Goal: Task Accomplishment & Management: Complete application form

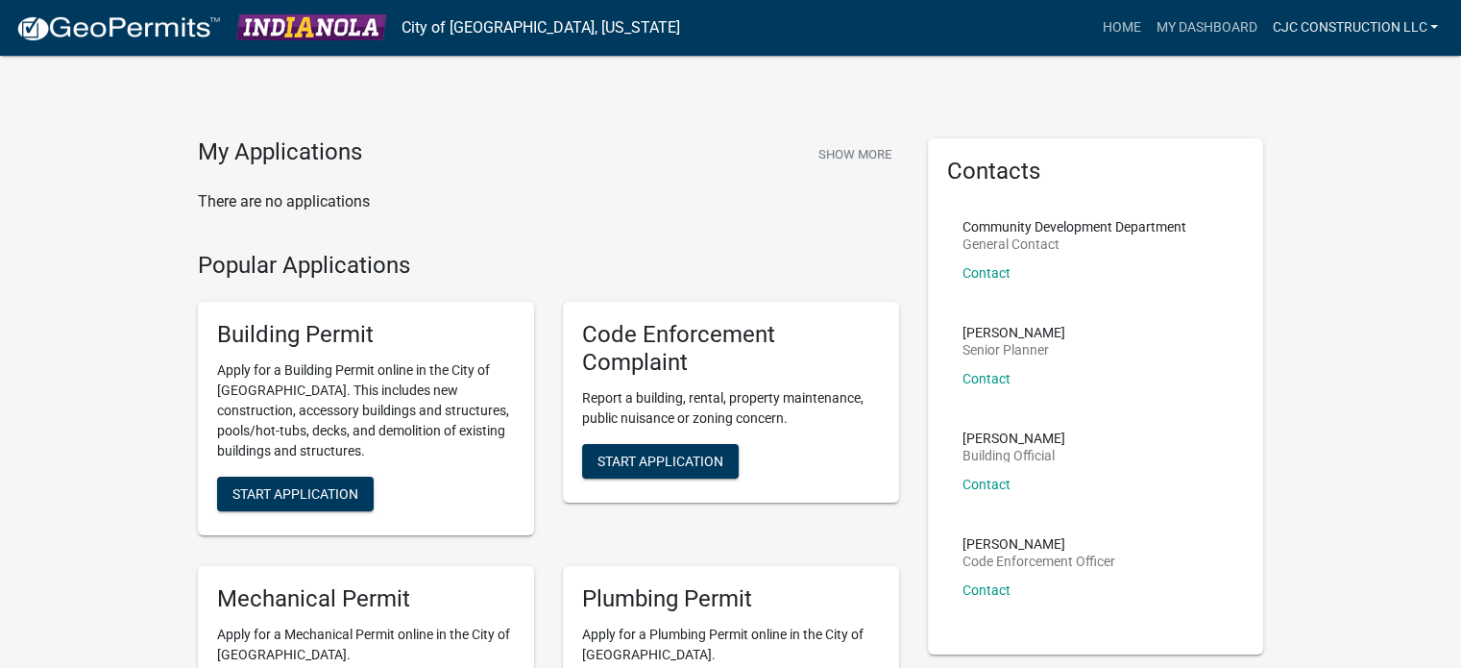
click at [1372, 28] on link "CJC Construction LLC" at bounding box center [1355, 28] width 182 height 36
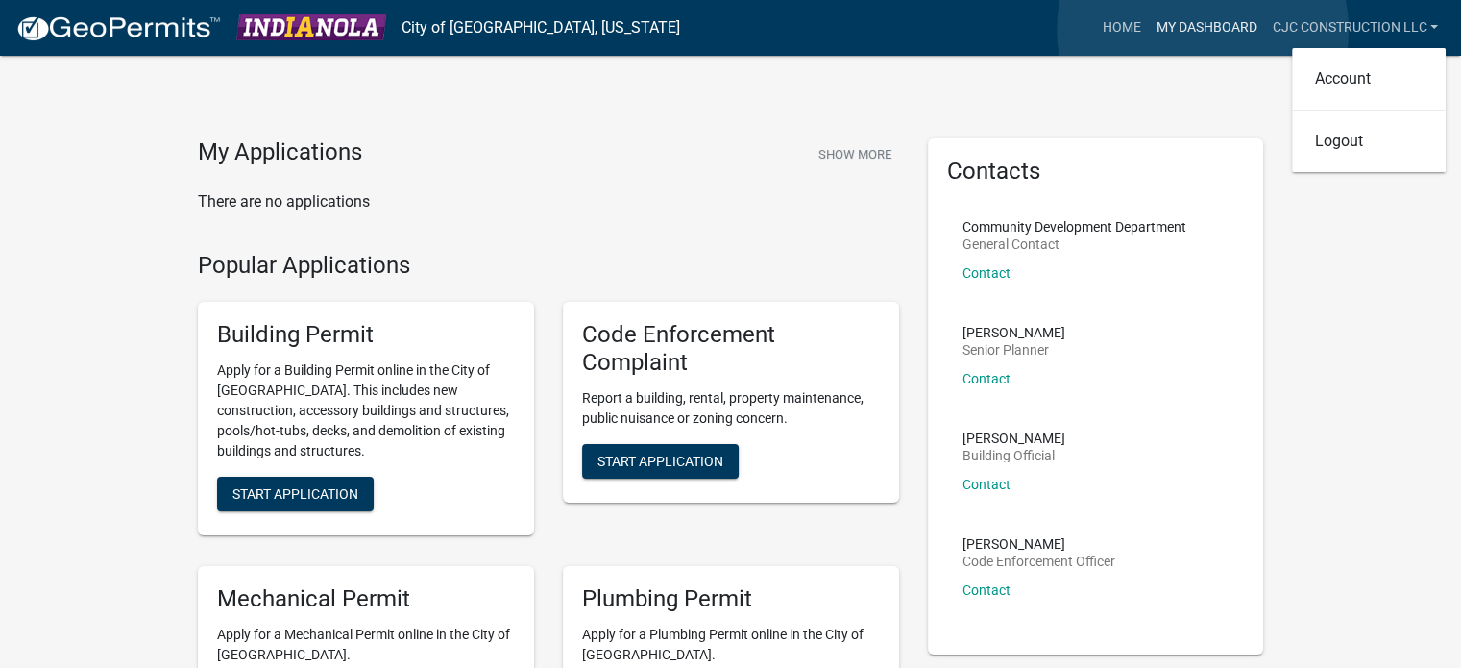
click at [1204, 30] on link "My Dashboard" at bounding box center [1206, 28] width 116 height 36
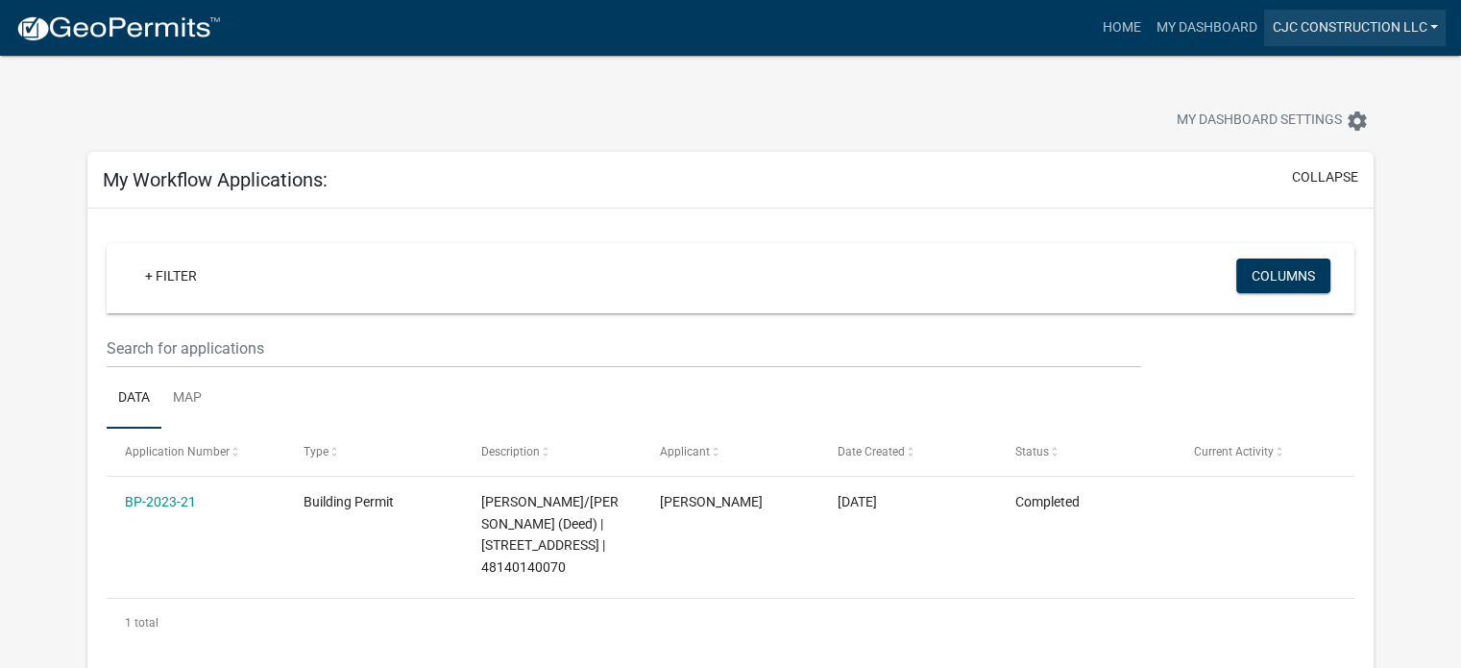
click at [1334, 29] on link "CJC Construction LLC" at bounding box center [1355, 28] width 182 height 36
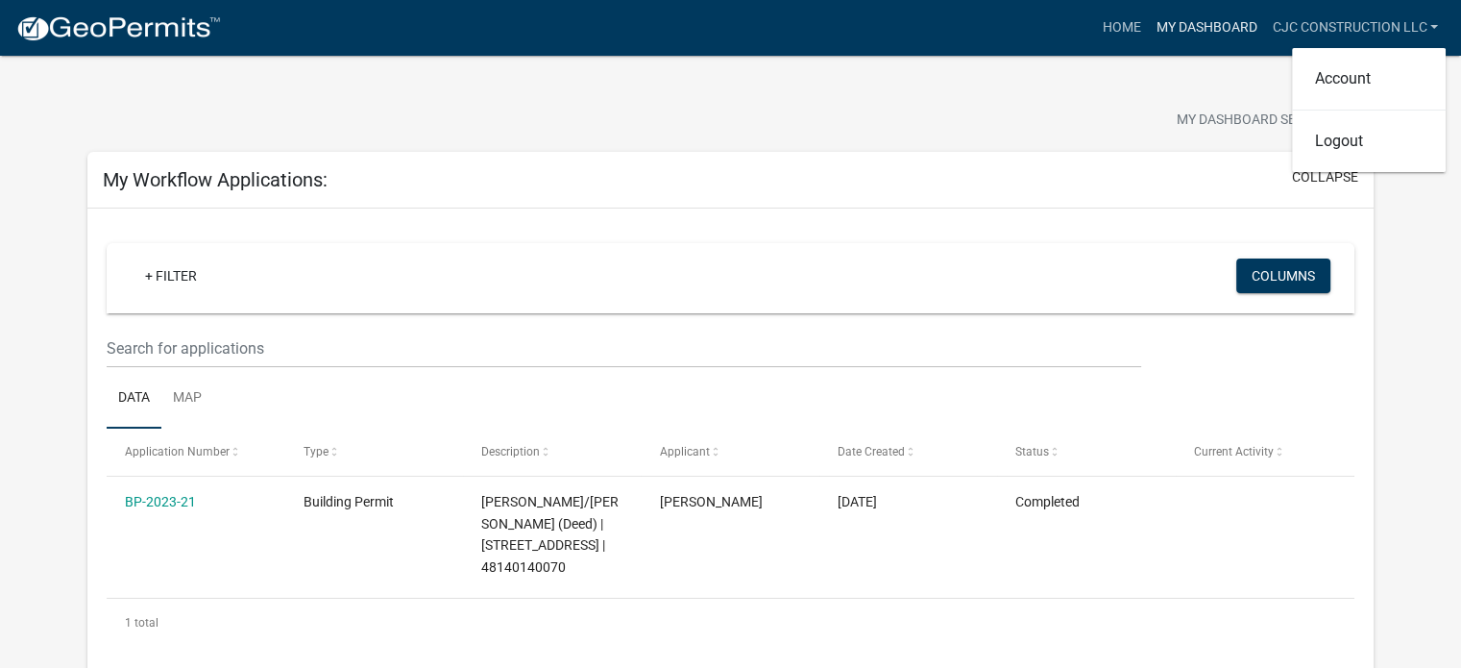
click at [1209, 30] on link "My Dashboard" at bounding box center [1206, 28] width 116 height 36
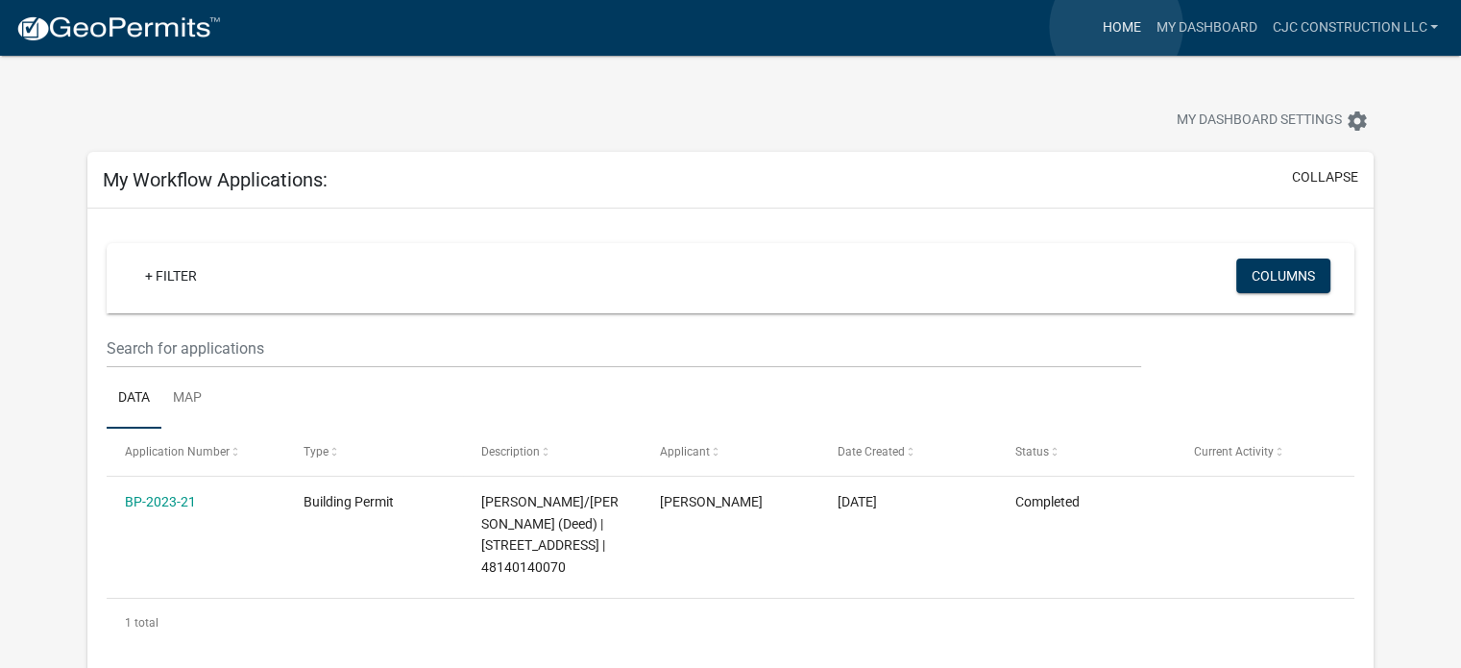
click at [1116, 27] on link "Home" at bounding box center [1121, 28] width 54 height 36
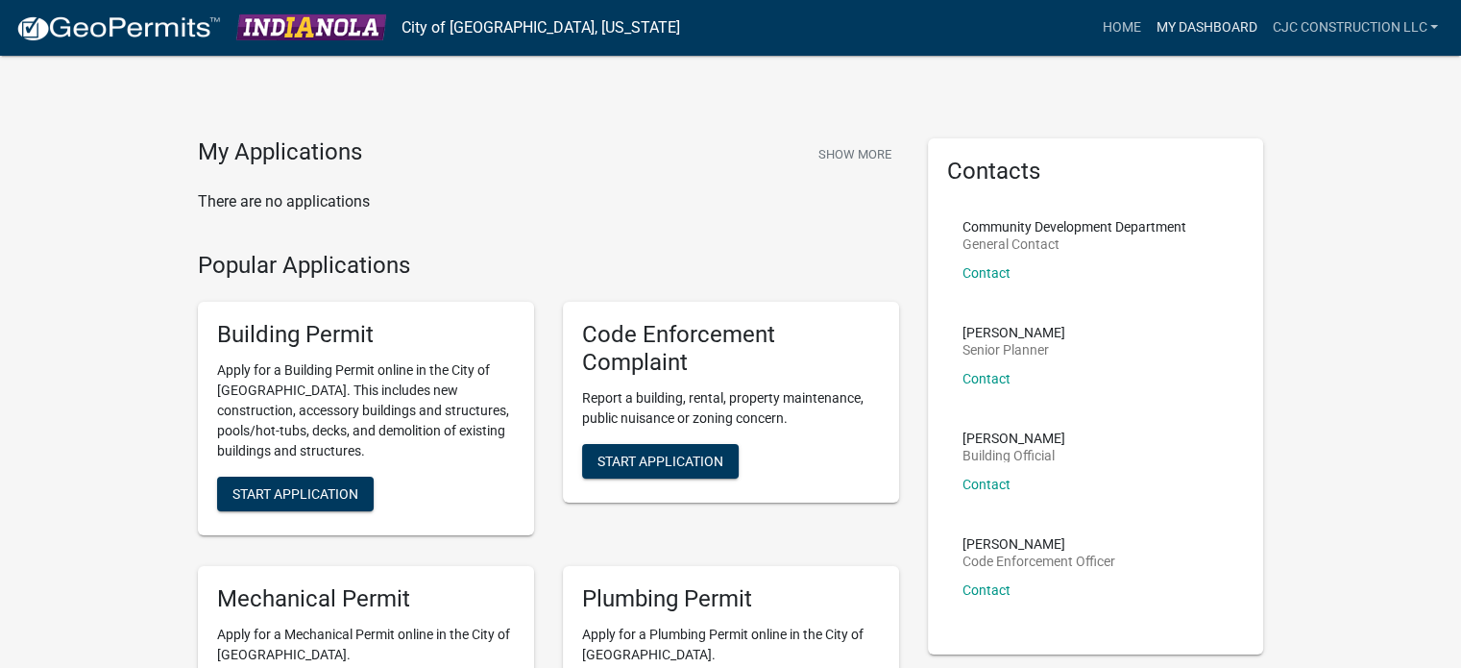
click at [1228, 26] on link "My Dashboard" at bounding box center [1206, 28] width 116 height 36
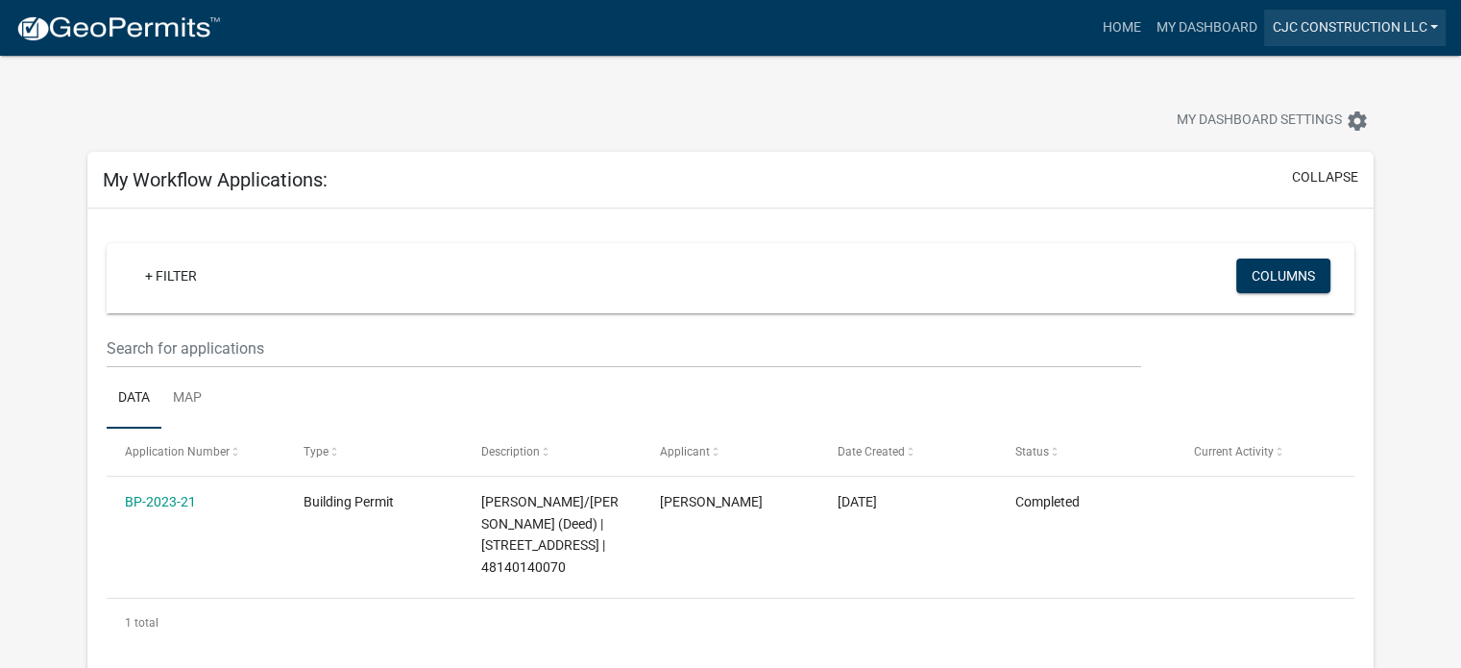
click at [1343, 22] on link "CJC Construction LLC" at bounding box center [1355, 28] width 182 height 36
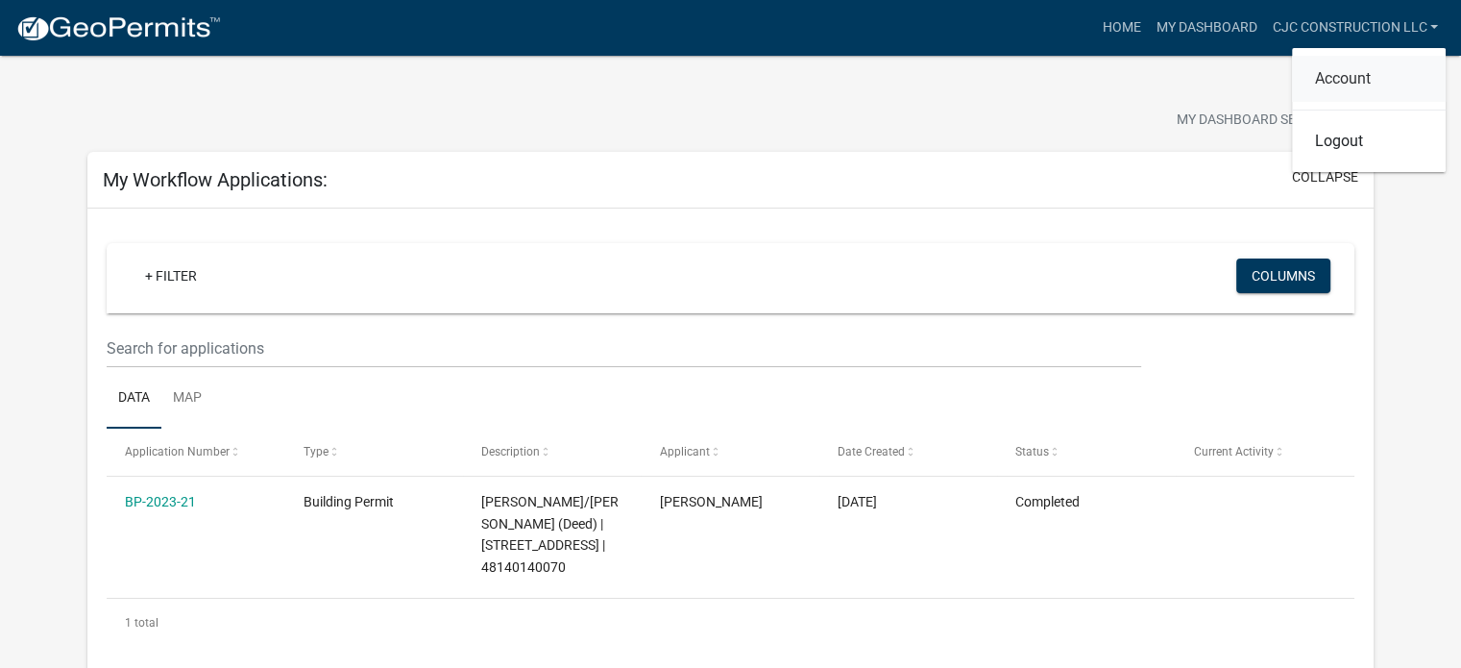
click at [1351, 79] on link "Account" at bounding box center [1369, 79] width 154 height 46
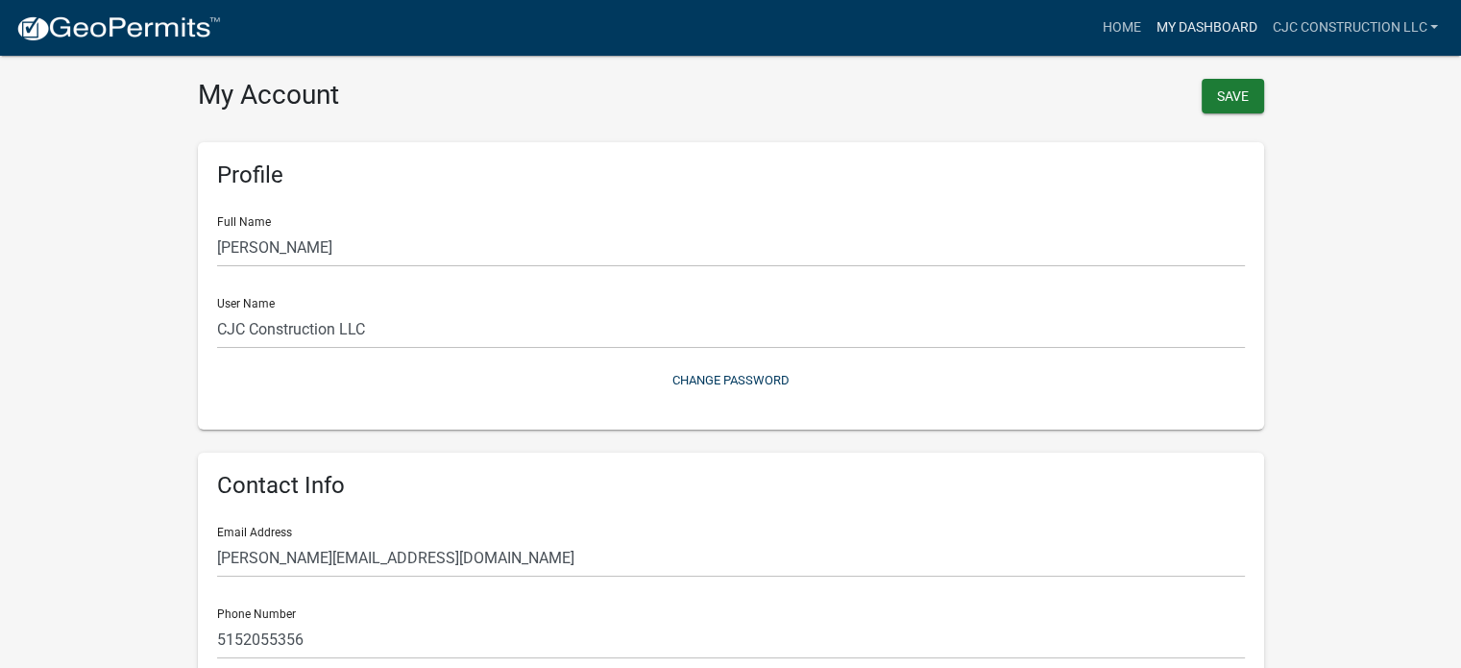
click at [1201, 27] on link "My Dashboard" at bounding box center [1206, 28] width 116 height 36
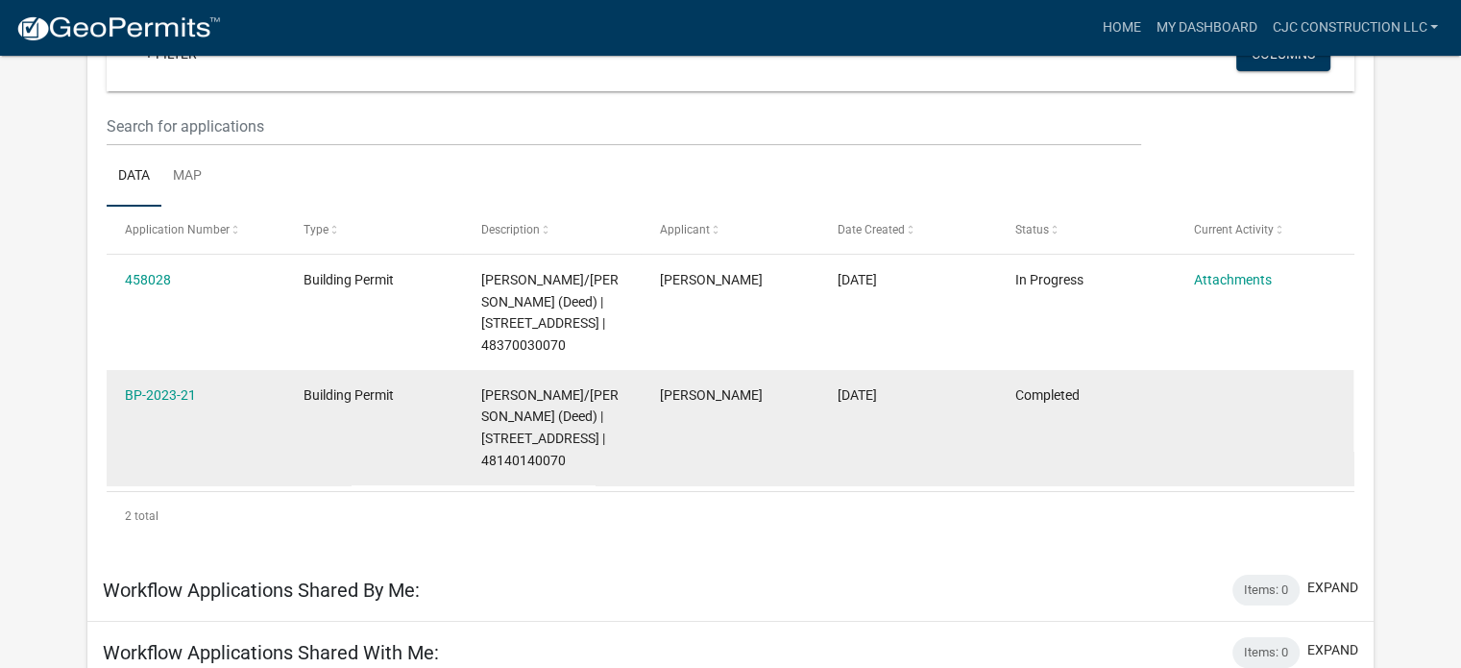
scroll to position [255, 0]
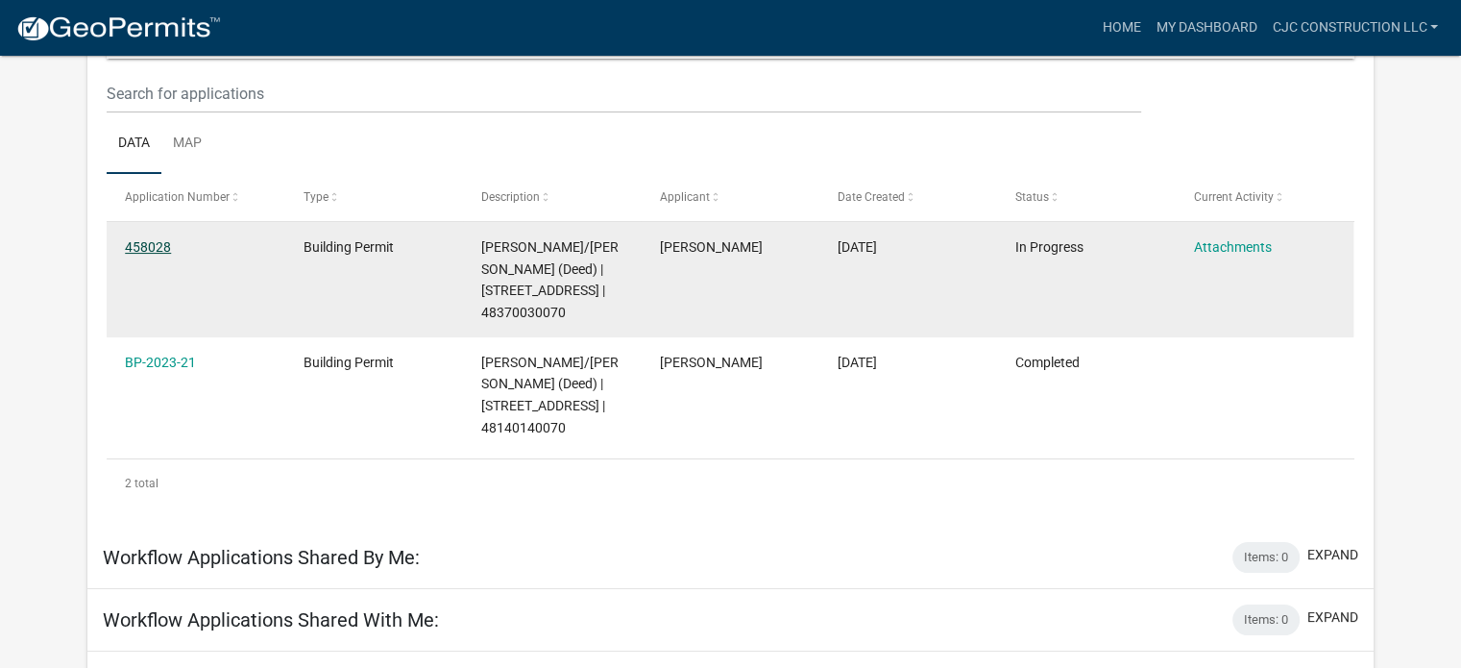
click at [153, 242] on link "458028" at bounding box center [148, 246] width 46 height 15
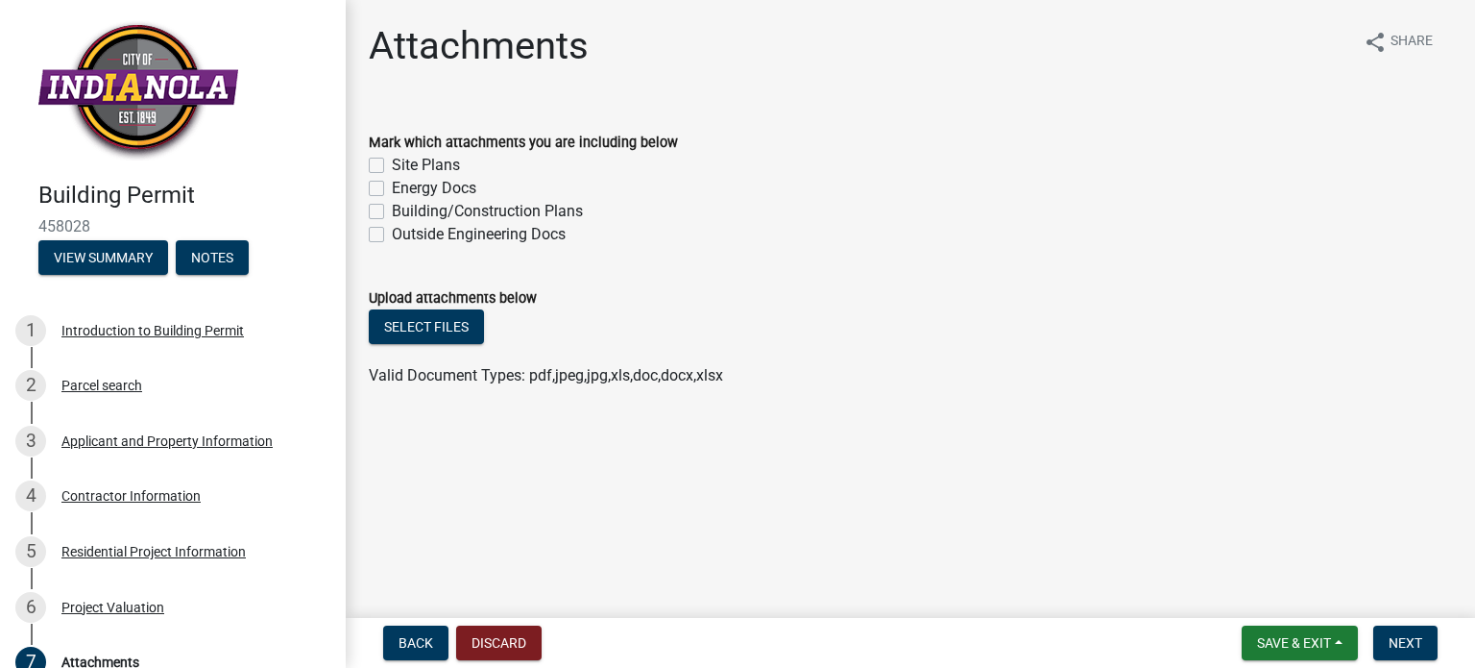
click at [392, 161] on label "Site Plans" at bounding box center [426, 165] width 68 height 23
click at [392, 161] on input "Site Plans" at bounding box center [398, 160] width 12 height 12
checkbox input "true"
checkbox input "false"
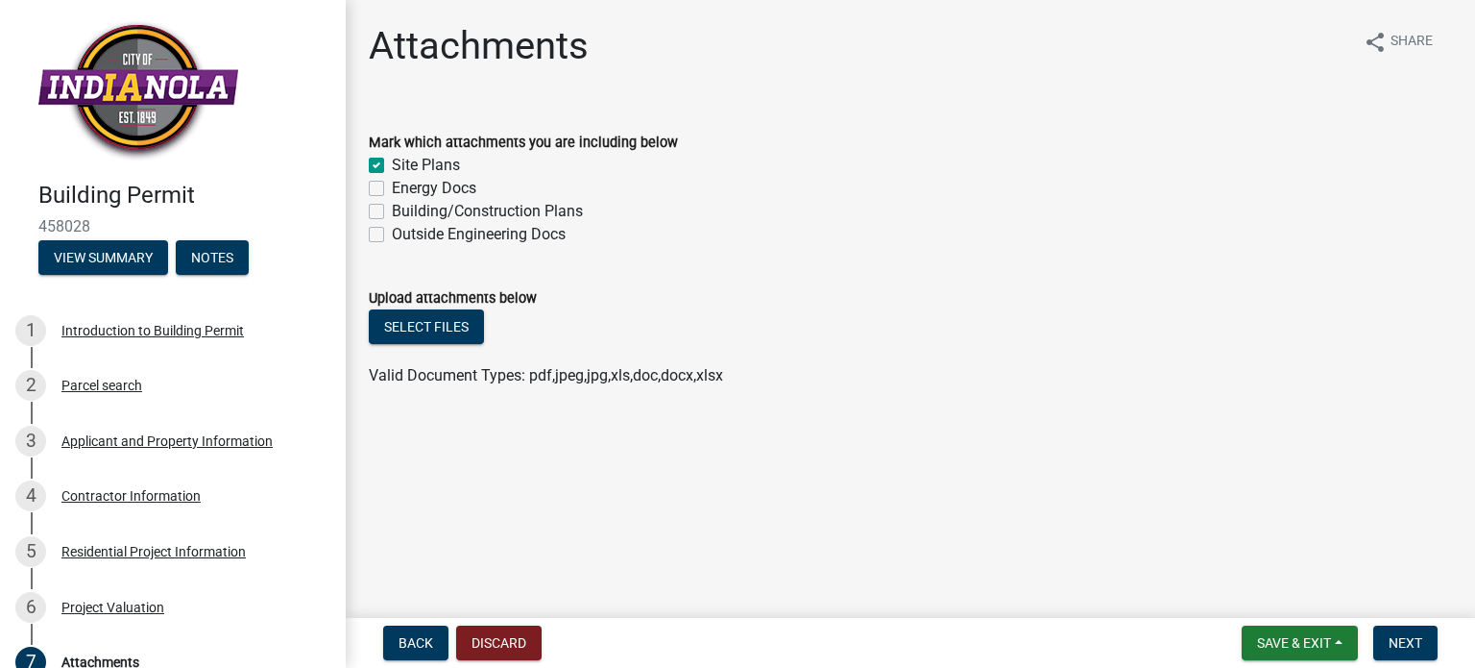
checkbox input "false"
click at [392, 207] on label "Building/Construction Plans" at bounding box center [487, 211] width 191 height 23
click at [392, 207] on input "Building/Construction Plans" at bounding box center [398, 206] width 12 height 12
checkbox input "true"
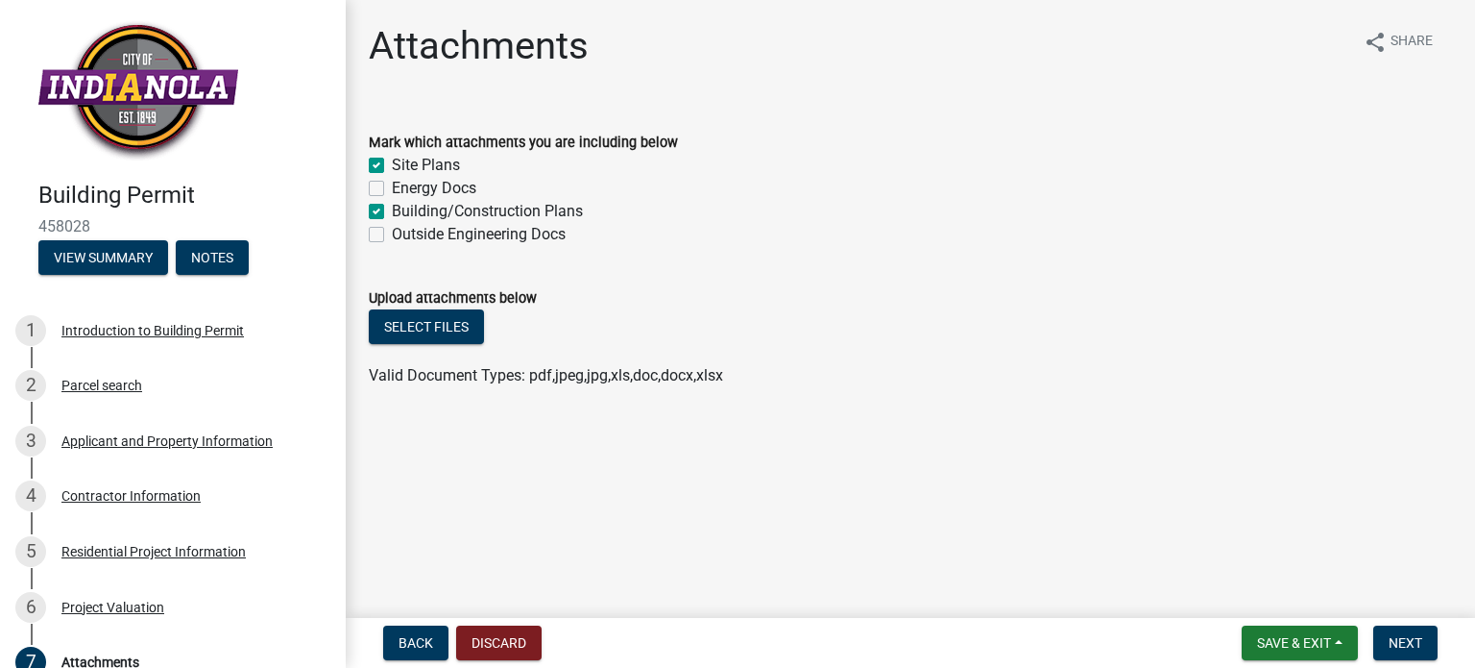
checkbox input "false"
checkbox input "true"
checkbox input "false"
click at [469, 326] on button "Select files" at bounding box center [426, 326] width 115 height 35
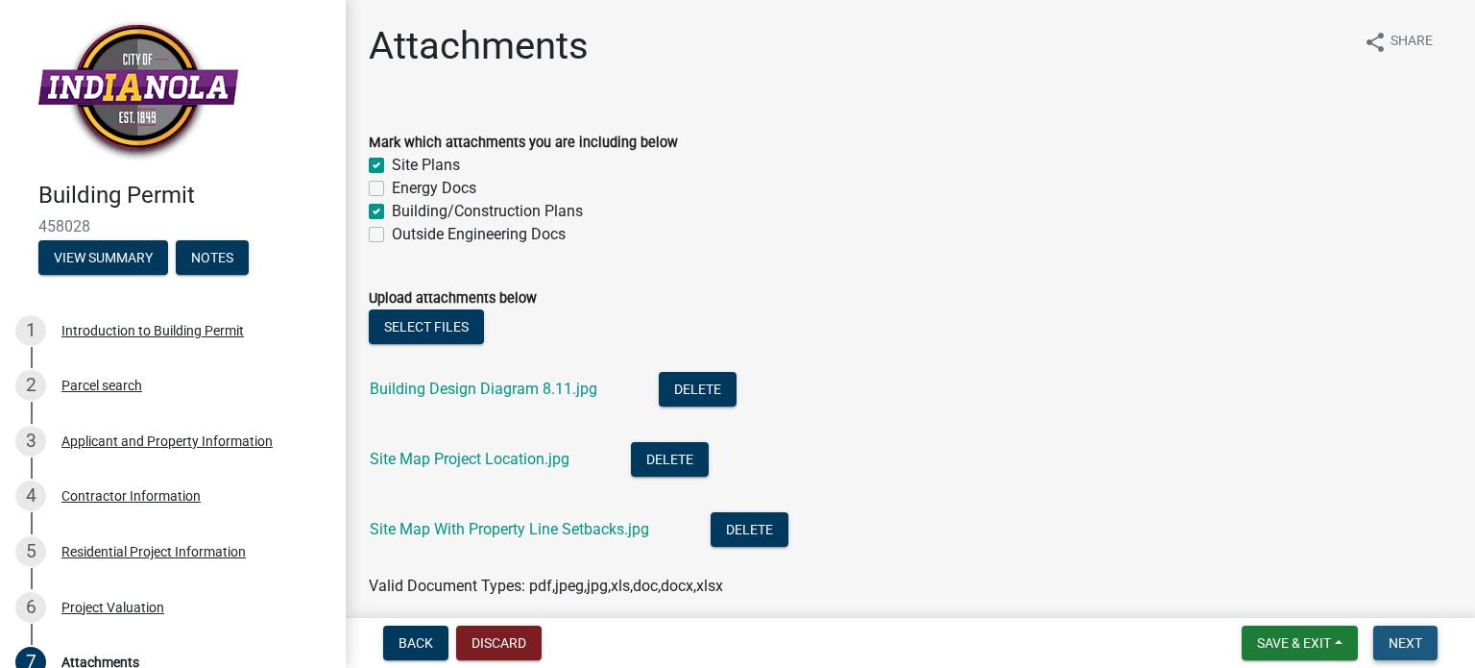
click at [1394, 641] on span "Next" at bounding box center [1406, 642] width 34 height 15
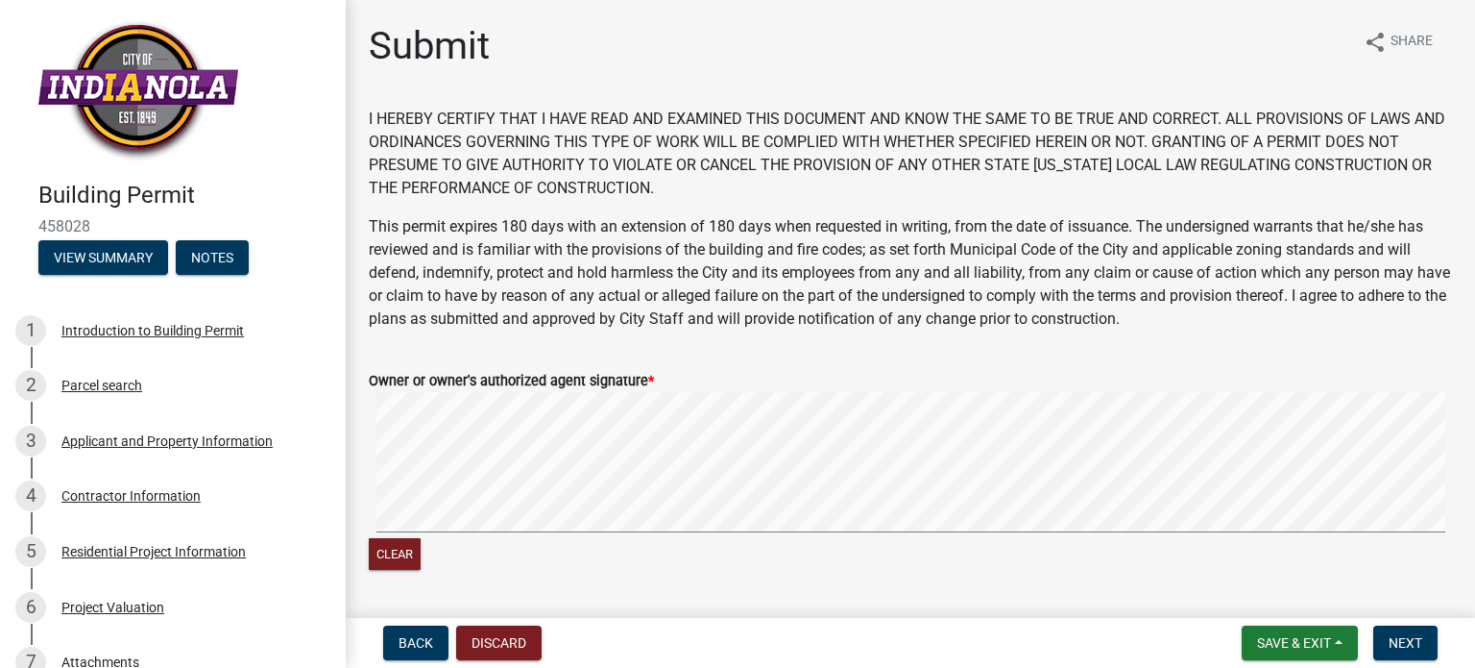
scroll to position [158, 0]
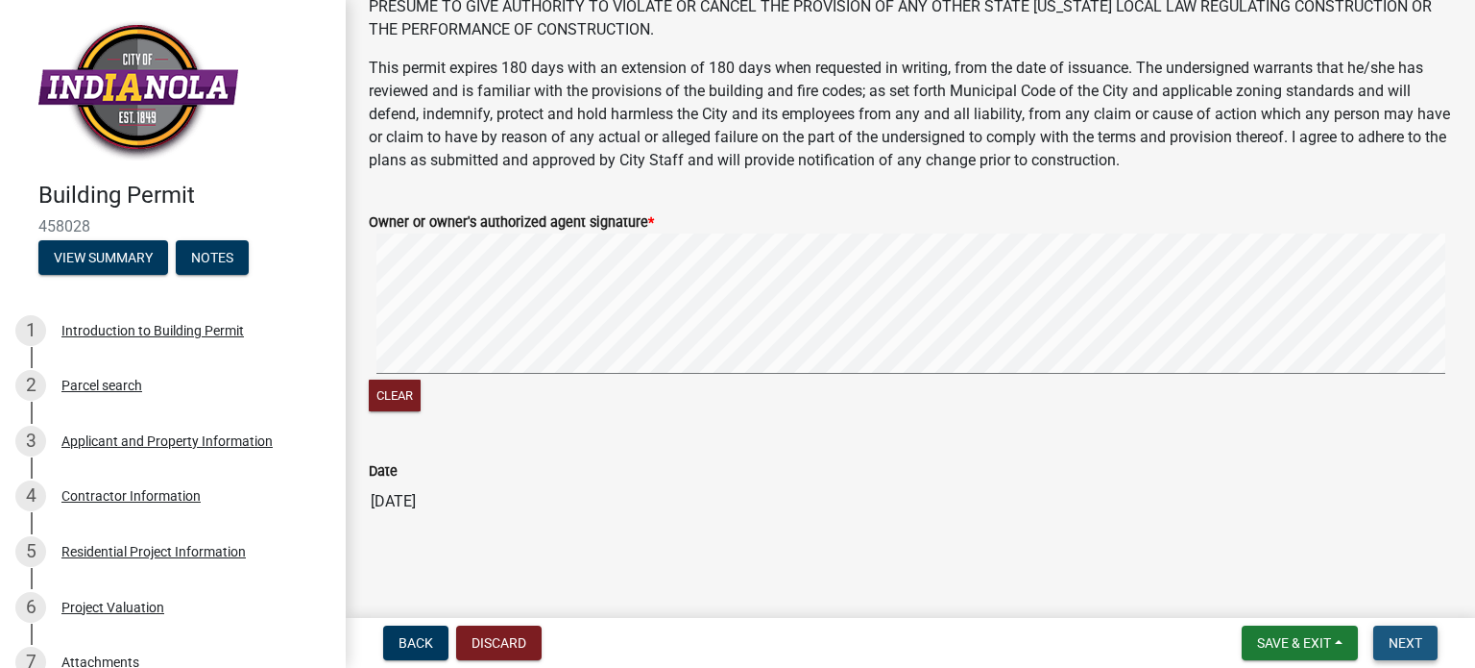
click at [1409, 644] on span "Next" at bounding box center [1406, 642] width 34 height 15
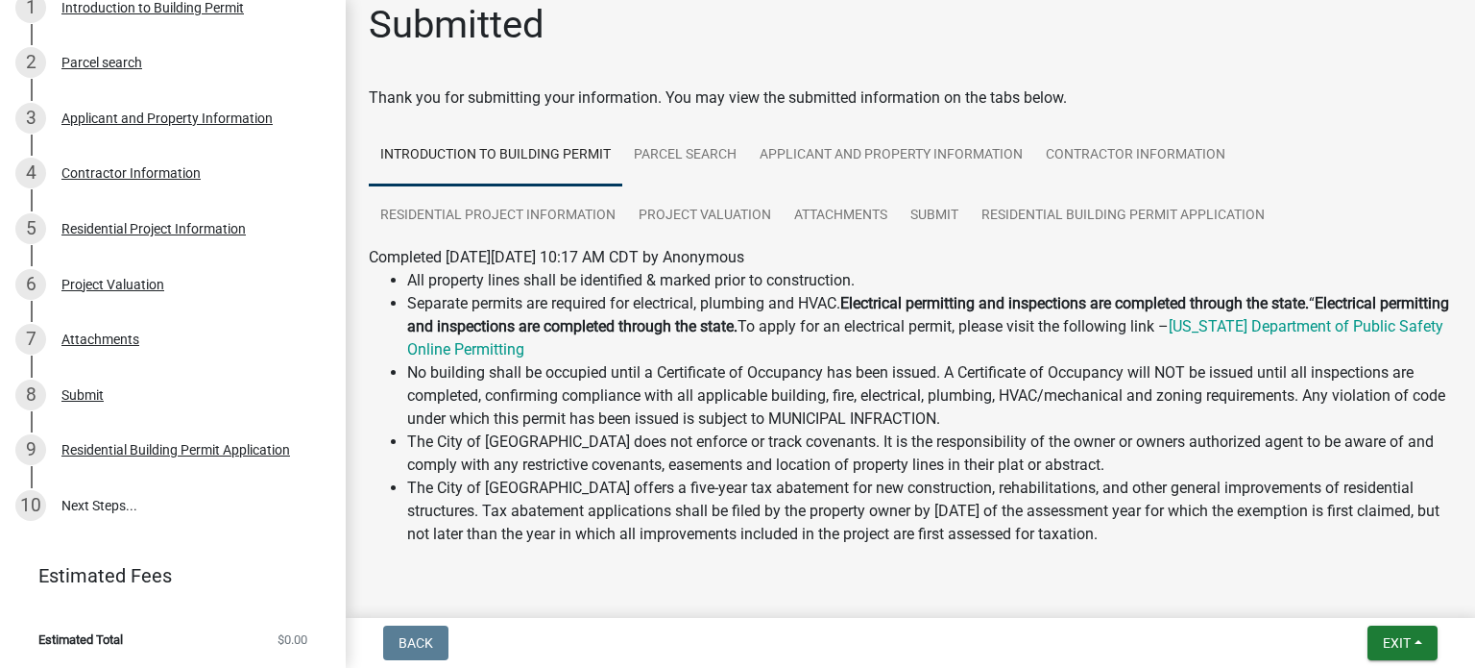
scroll to position [0, 0]
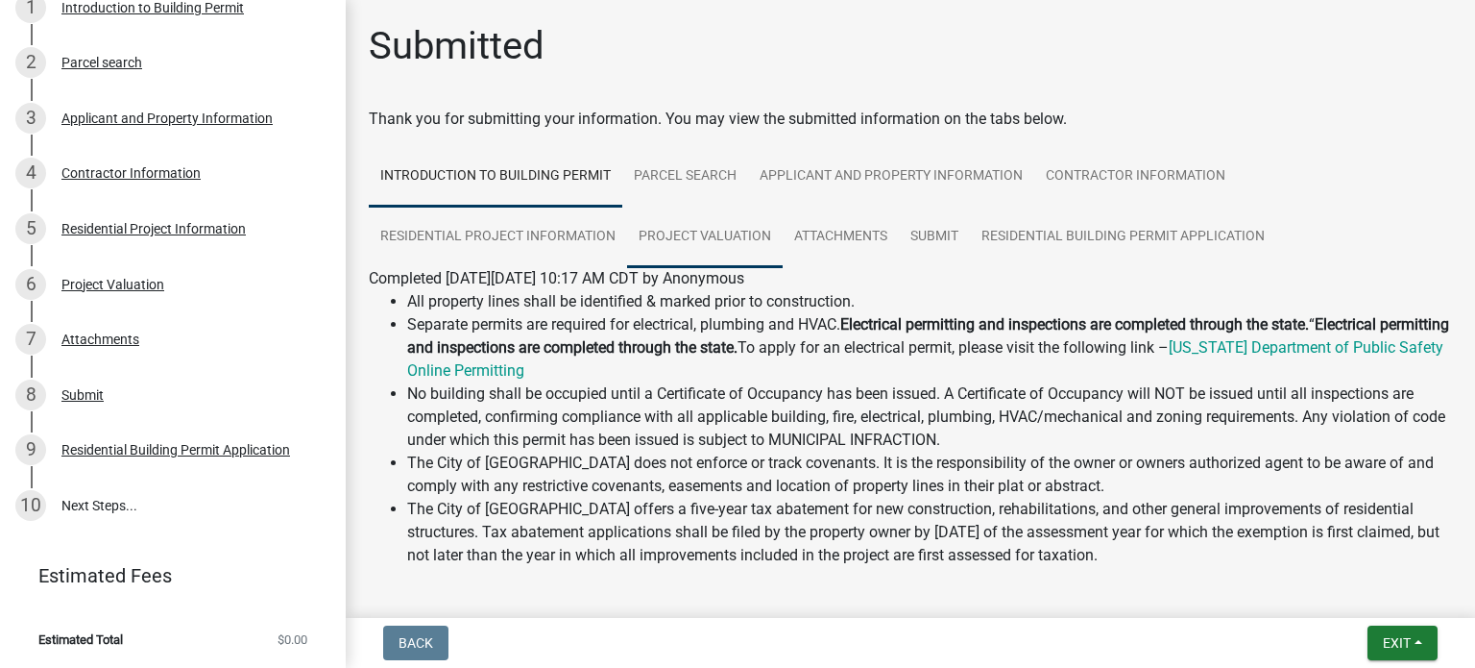
click at [670, 232] on link "Project Valuation" at bounding box center [705, 237] width 156 height 61
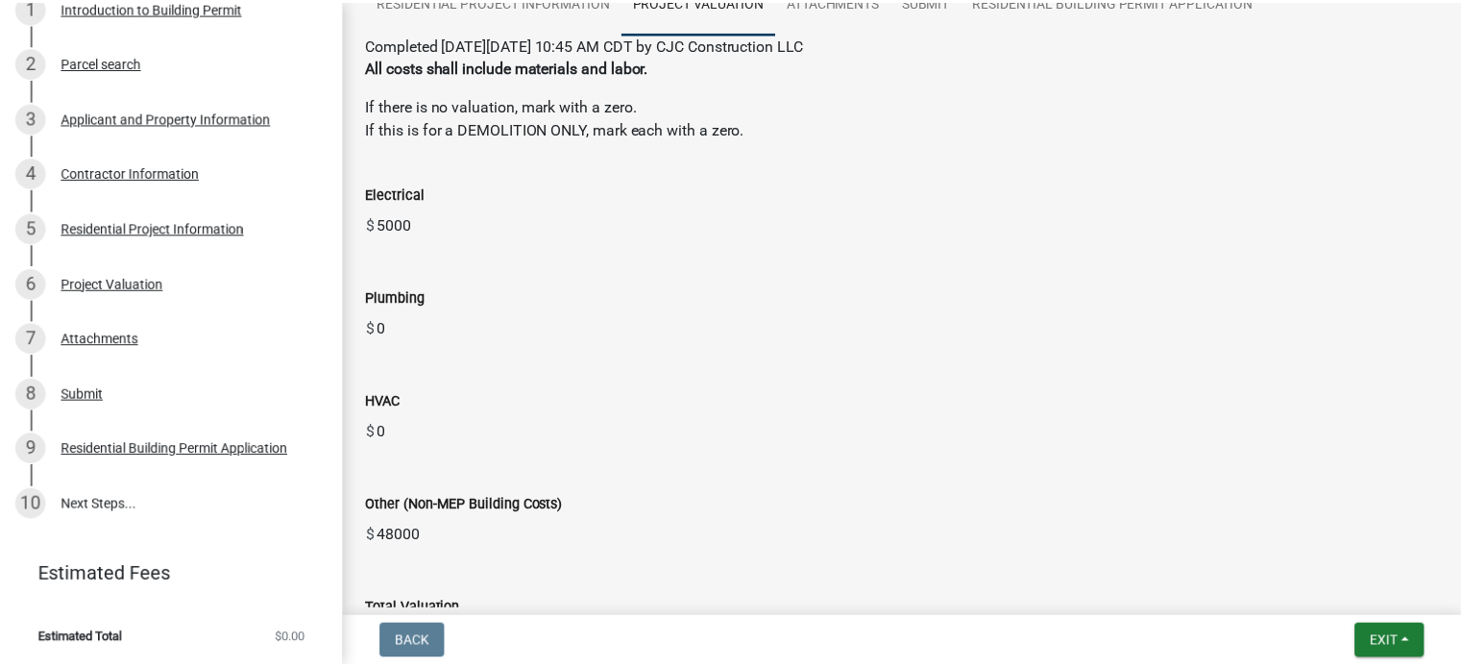
scroll to position [395, 0]
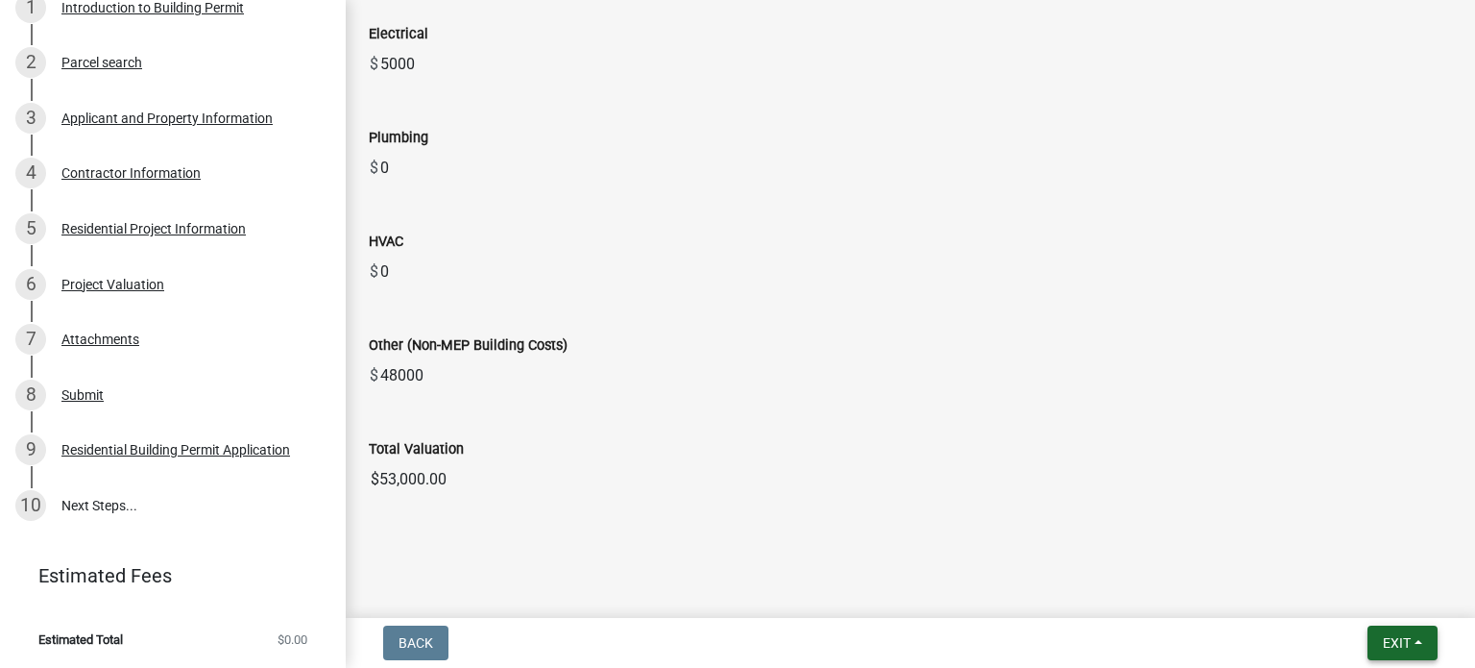
click at [1391, 639] on span "Exit" at bounding box center [1397, 642] width 28 height 15
click at [1363, 596] on button "Save & Exit" at bounding box center [1362, 593] width 154 height 46
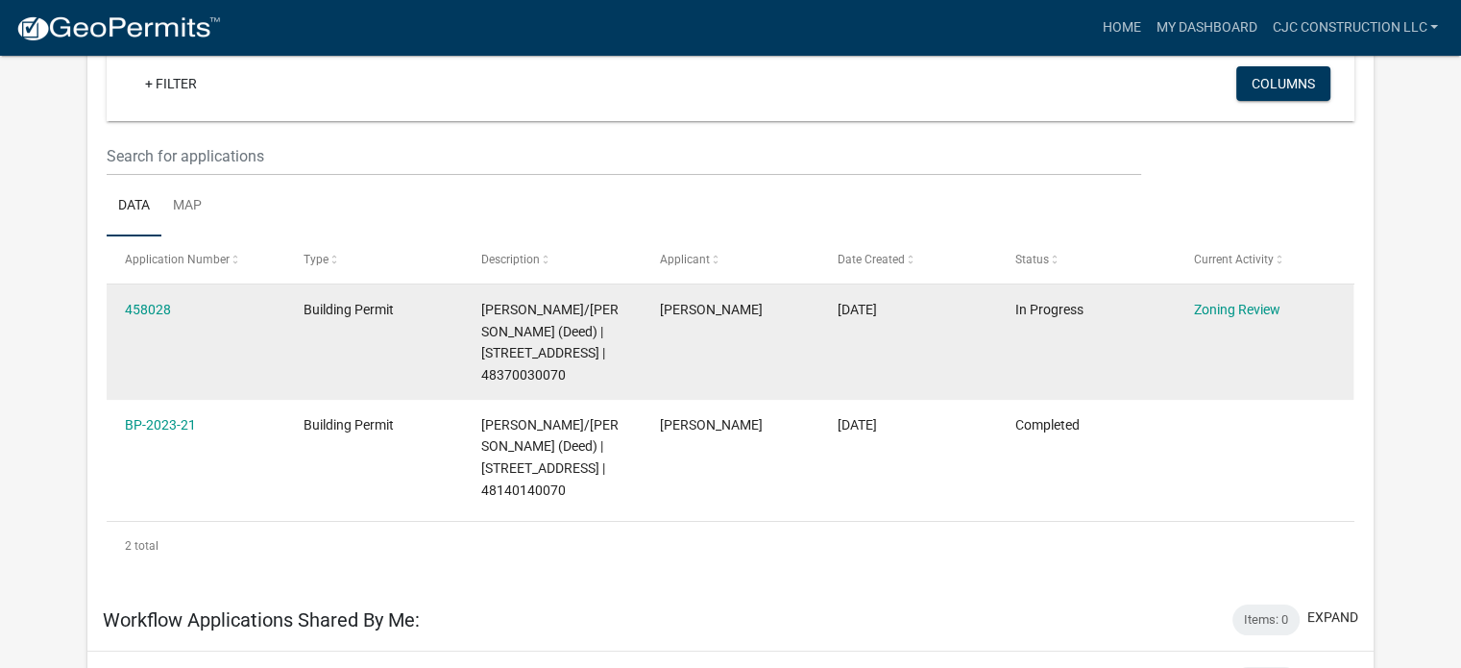
scroll to position [158, 0]
